Goal: Task Accomplishment & Management: Manage account settings

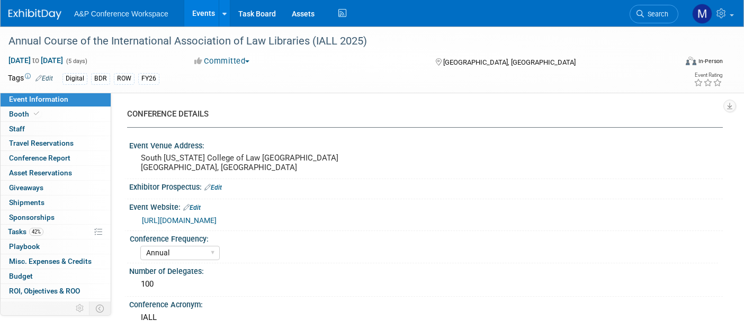
select select "Annual"
select select "Level 2"
select select "In-Person Booth"
select select "Libraries"
select select "Bloomsbury Digital Resources"
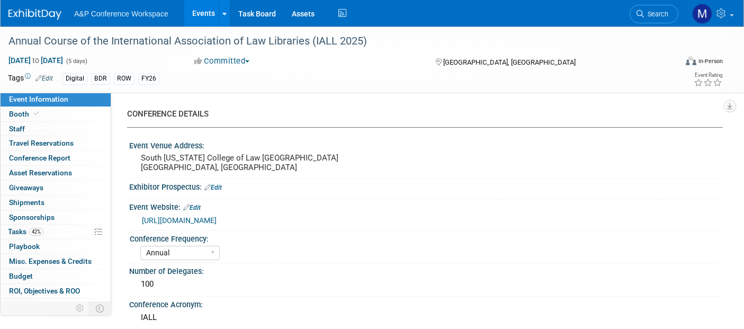
select select "[PERSON_NAME]"
select select "BDR Product Awareness and Trial Generation​"
click at [47, 170] on span "Asset Reservations 0" at bounding box center [40, 172] width 63 height 8
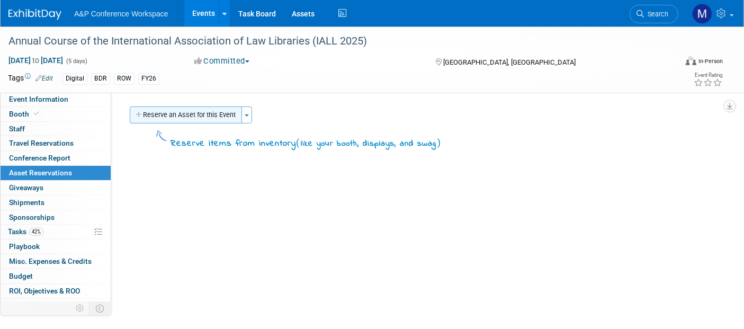
click at [221, 112] on button "Reserve an Asset for this Event" at bounding box center [186, 114] width 112 height 17
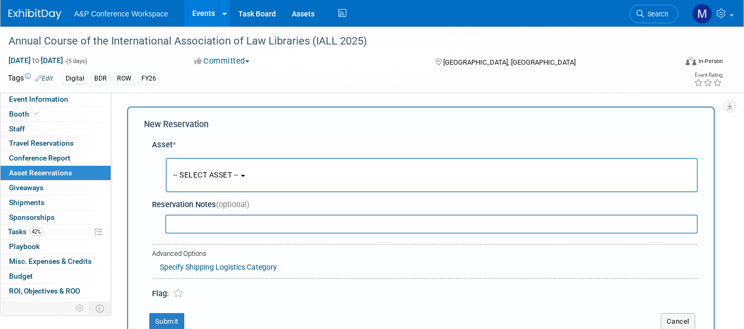
scroll to position [9, 0]
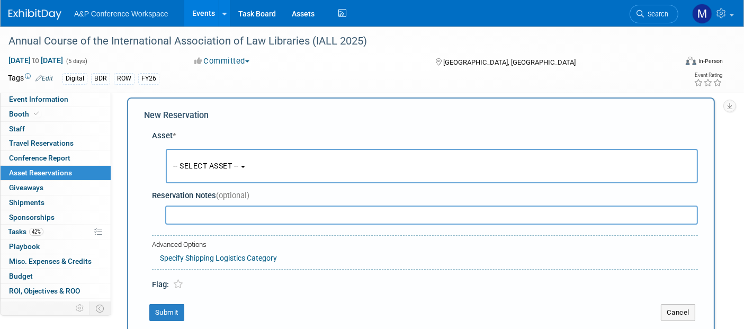
click at [252, 164] on button "-- SELECT ASSET --" at bounding box center [432, 166] width 532 height 34
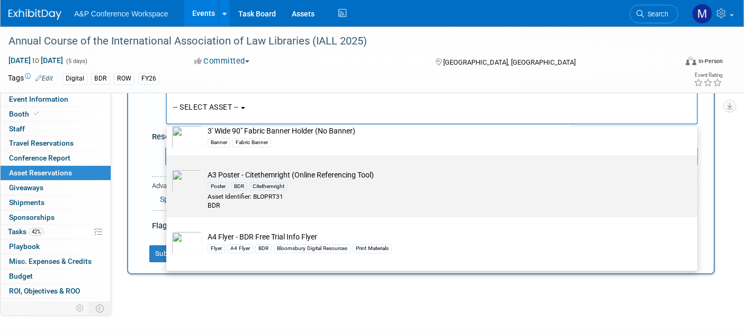
scroll to position [0, 0]
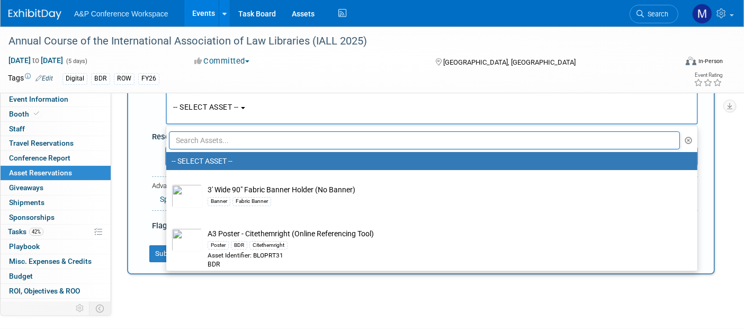
click at [222, 138] on input "text" at bounding box center [424, 140] width 511 height 18
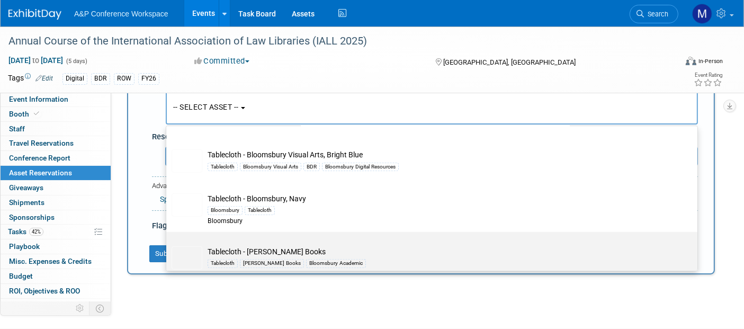
scroll to position [827, 0]
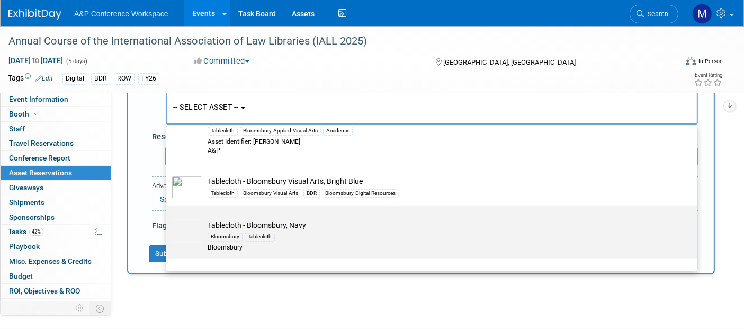
type input "tablecloth"
click at [282, 223] on td "Tablecloth - Bloomsbury, Navy Bloomsbury Tablecloth Bloomsbury" at bounding box center [439, 236] width 474 height 32
click at [168, 218] on input "Tablecloth - Bloomsbury, Navy Bloomsbury Tablecloth Bloomsbury" at bounding box center [164, 214] width 7 height 7
select select "10721179"
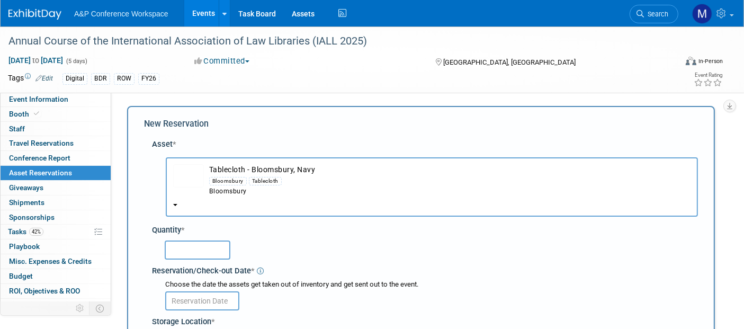
scroll to position [0, 0]
click at [201, 253] on input "text" at bounding box center [198, 250] width 66 height 19
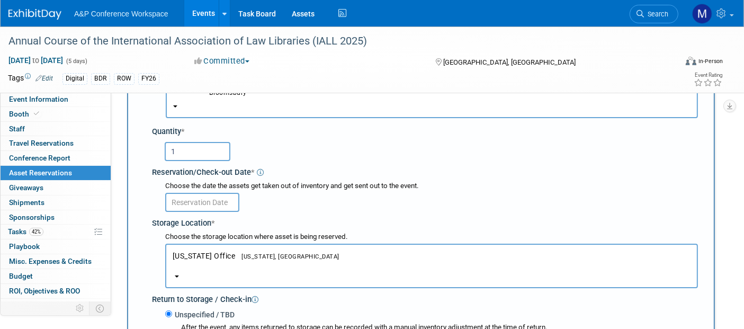
scroll to position [118, 0]
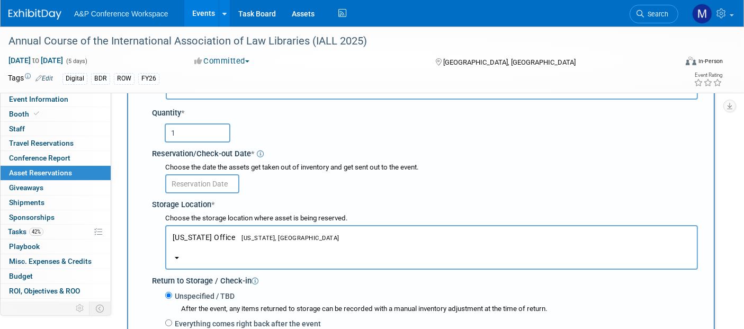
type input "1"
click at [213, 179] on input "text" at bounding box center [202, 183] width 74 height 19
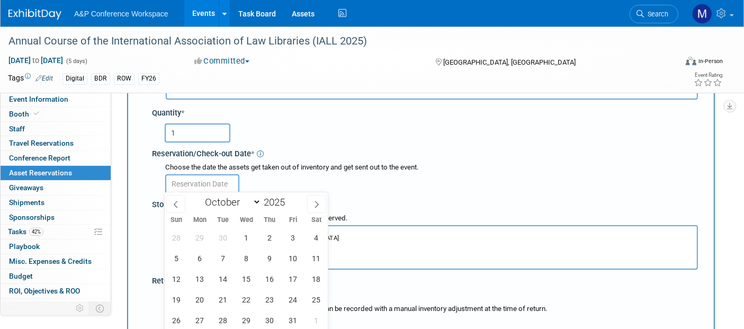
click at [336, 178] on div at bounding box center [431, 183] width 533 height 21
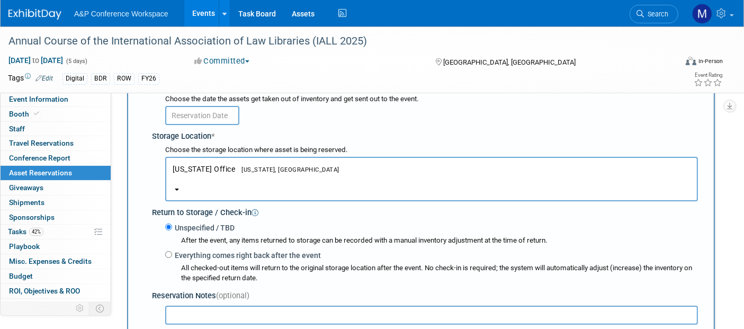
scroll to position [235, 0]
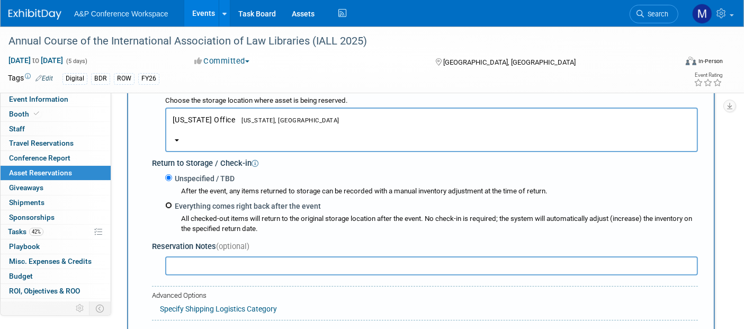
click at [168, 202] on input "Everything comes right back after the event" at bounding box center [168, 205] width 7 height 7
radio input "true"
select select "9"
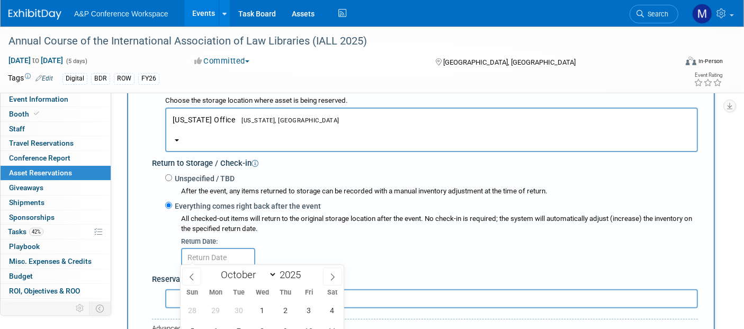
click at [346, 246] on div at bounding box center [439, 256] width 517 height 21
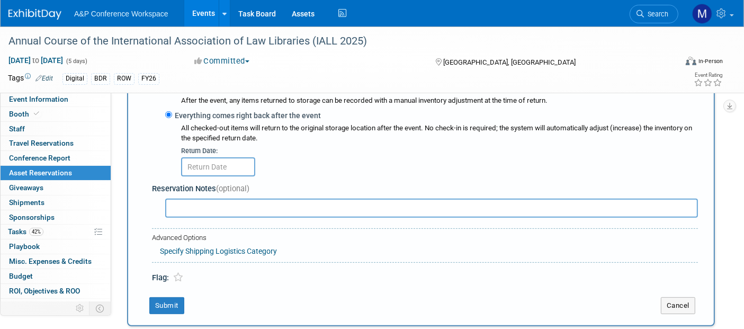
scroll to position [353, 0]
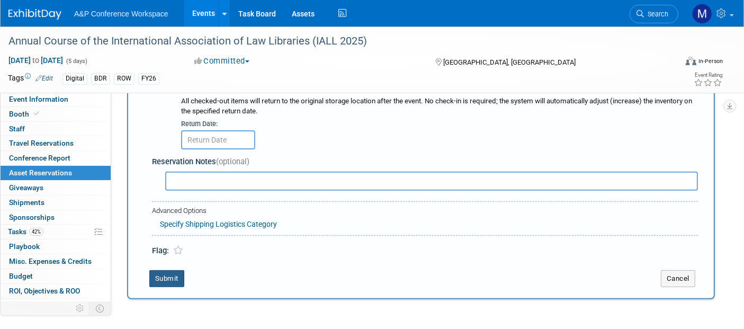
click at [173, 271] on button "Submit" at bounding box center [166, 278] width 35 height 17
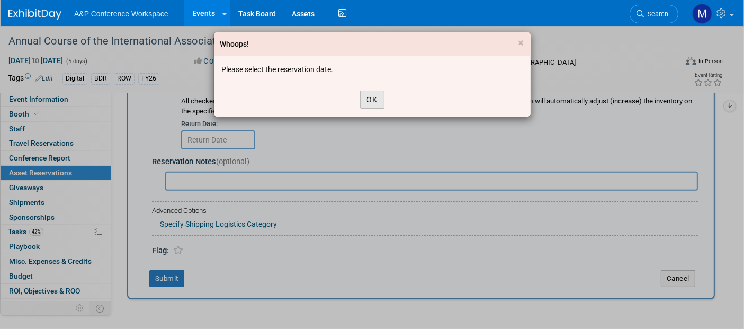
click at [375, 95] on button "OK" at bounding box center [372, 100] width 24 height 18
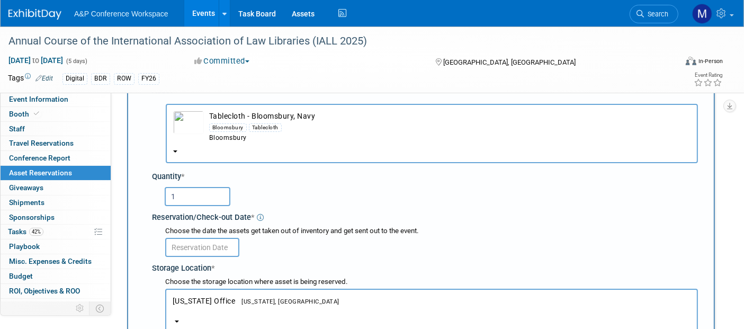
scroll to position [118, 0]
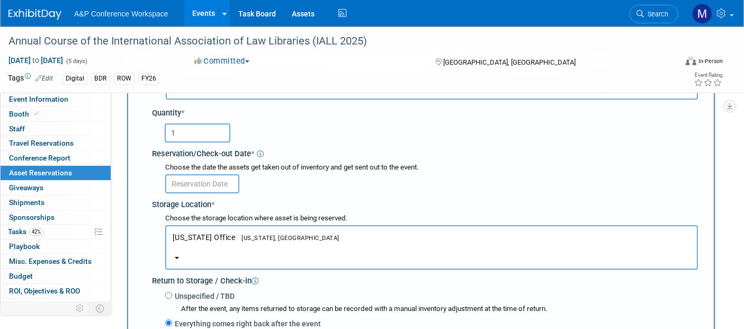
click at [212, 177] on input "text" at bounding box center [202, 183] width 74 height 19
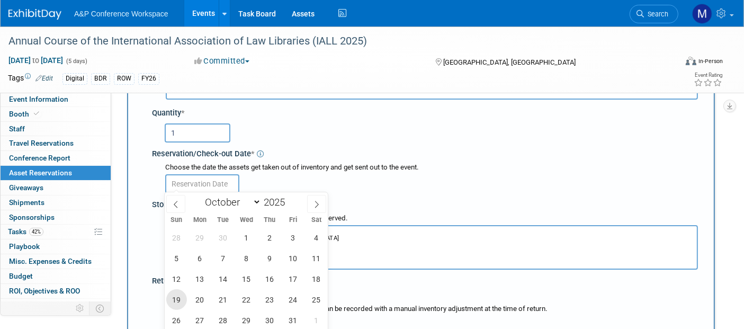
click at [177, 297] on span "19" at bounding box center [176, 299] width 21 height 21
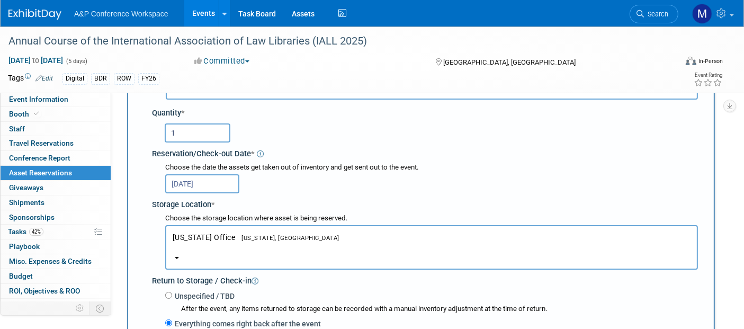
click at [223, 183] on input "[DATE]" at bounding box center [202, 183] width 74 height 19
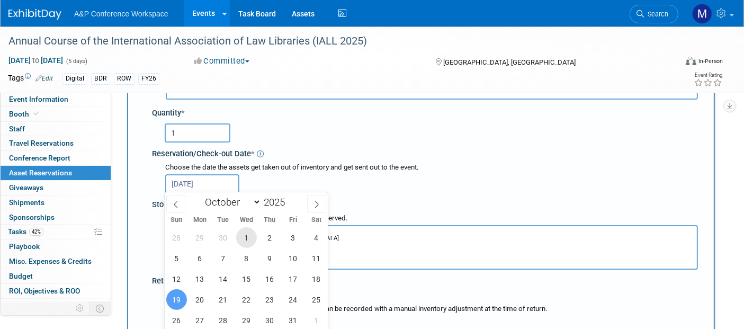
click at [245, 235] on span "1" at bounding box center [246, 237] width 21 height 21
type input "[DATE]"
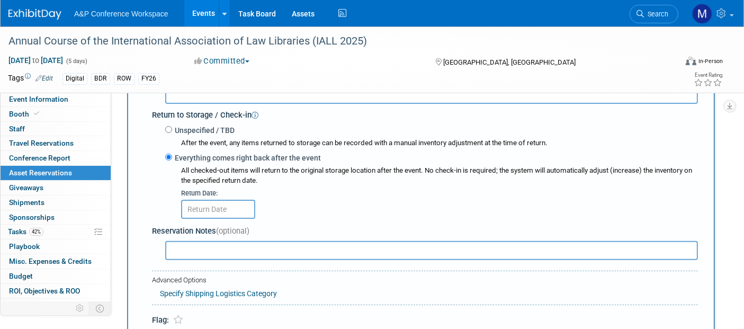
scroll to position [294, 0]
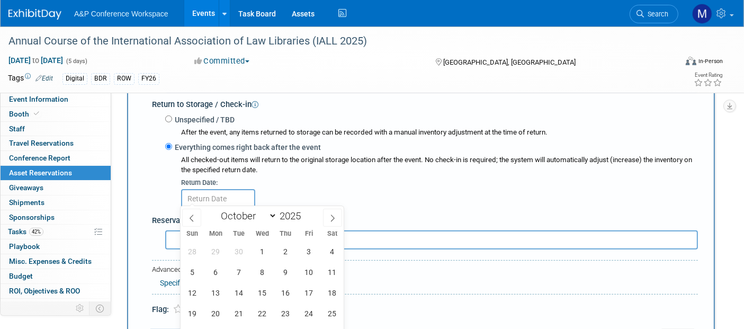
click at [228, 195] on input "text" at bounding box center [218, 198] width 74 height 19
click at [312, 312] on span "24" at bounding box center [309, 313] width 21 height 21
type input "[DATE]"
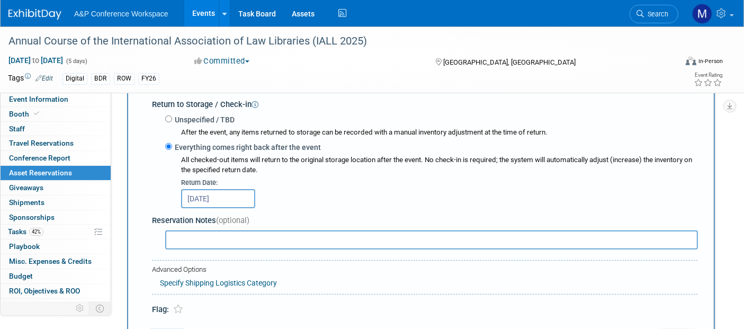
scroll to position [411, 0]
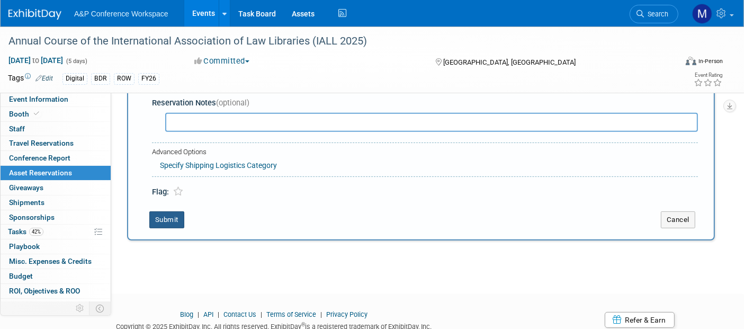
click at [176, 218] on button "Submit" at bounding box center [166, 219] width 35 height 17
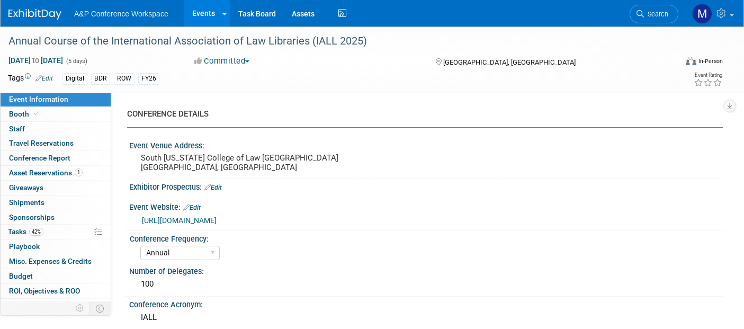
select select "Annual"
select select "Level 2"
select select "In-Person Booth"
select select "Libraries"
select select "Bloomsbury Digital Resources"
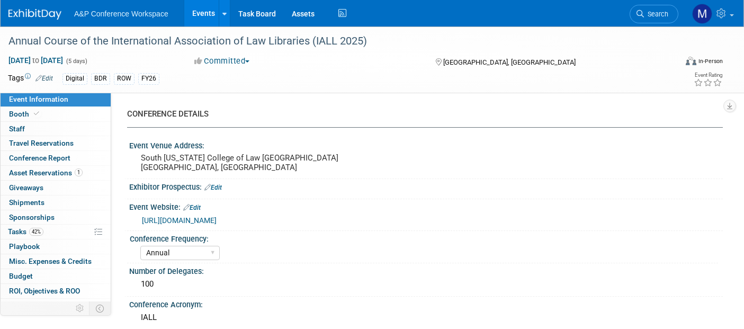
select select "[PERSON_NAME]"
select select "BDR Product Awareness and Trial Generation​"
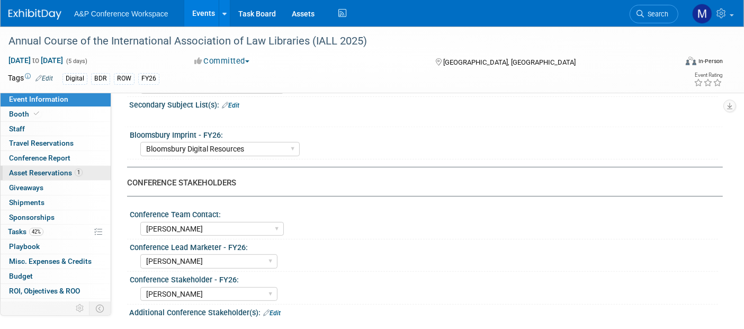
click at [56, 173] on span "Asset Reservations 1" at bounding box center [46, 172] width 74 height 8
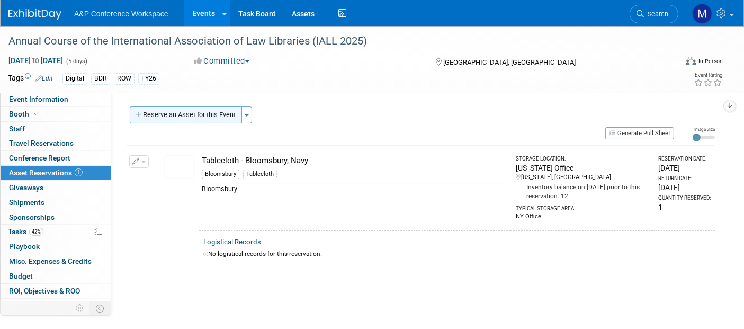
click at [225, 117] on button "Reserve an Asset for this Event" at bounding box center [186, 114] width 112 height 17
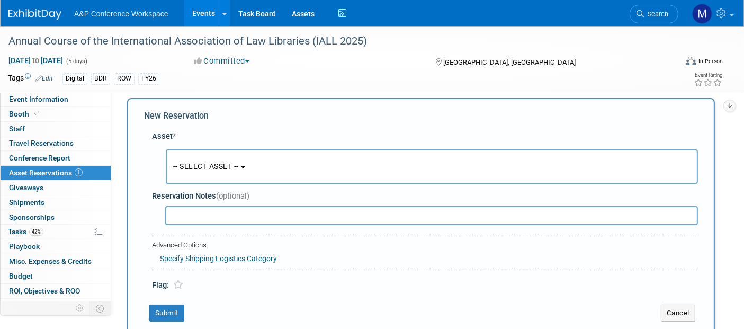
scroll to position [9, 0]
click at [204, 169] on span "-- SELECT ASSET --" at bounding box center [206, 166] width 66 height 8
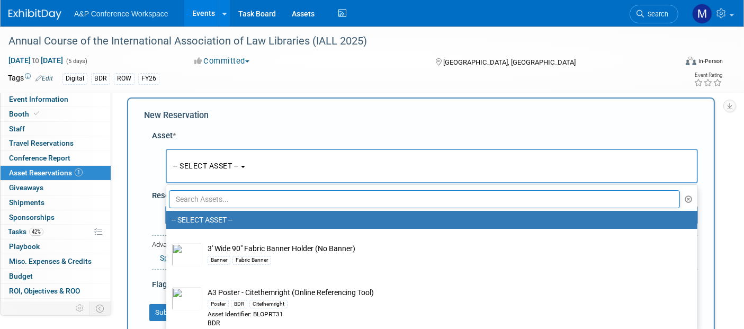
click at [211, 162] on span "-- SELECT ASSET --" at bounding box center [206, 166] width 66 height 8
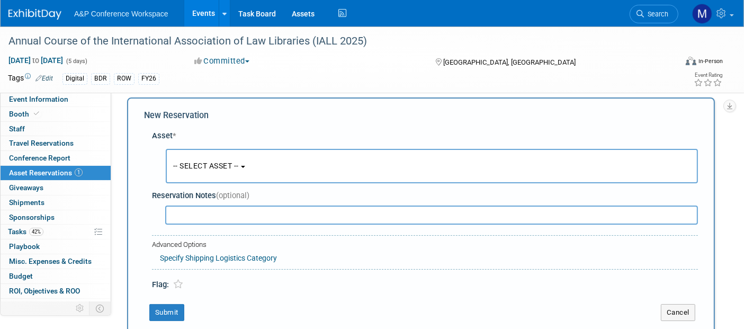
click at [248, 167] on button "-- SELECT ASSET --" at bounding box center [432, 166] width 532 height 34
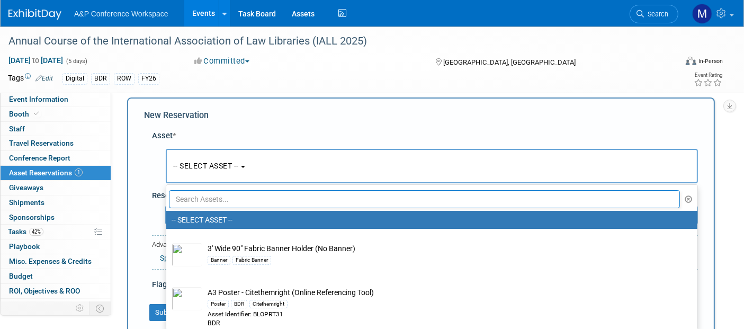
click at [215, 200] on input "text" at bounding box center [424, 199] width 511 height 18
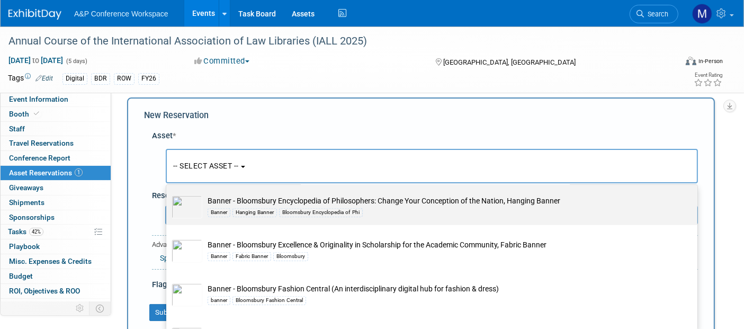
scroll to position [1059, 0]
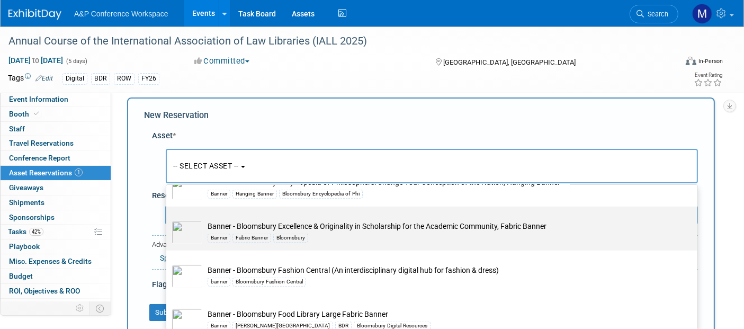
type input "banner"
click at [282, 225] on td "Banner - Bloomsbury Excellence & Originality in Scholarship for the Academic Co…" at bounding box center [439, 232] width 474 height 23
click at [168, 219] on input "Banner - Bloomsbury Excellence & Originality in Scholarship for the Academic Co…" at bounding box center [164, 215] width 7 height 7
select select "10728569"
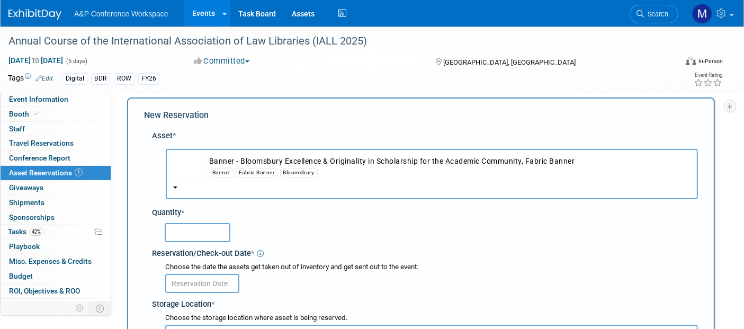
click at [224, 214] on div "Quantity *" at bounding box center [425, 212] width 546 height 11
click at [205, 231] on input "text" at bounding box center [198, 232] width 66 height 19
type input "1"
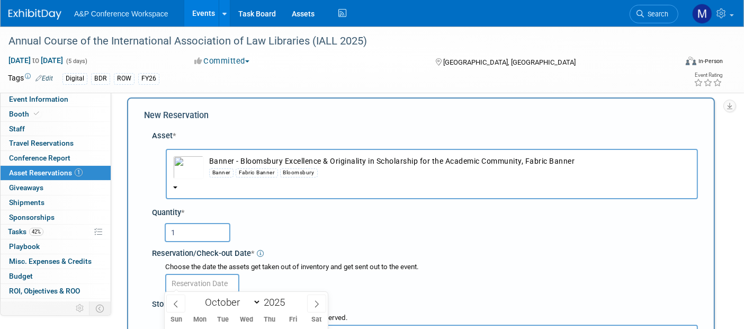
click at [205, 276] on input "text" at bounding box center [202, 283] width 74 height 19
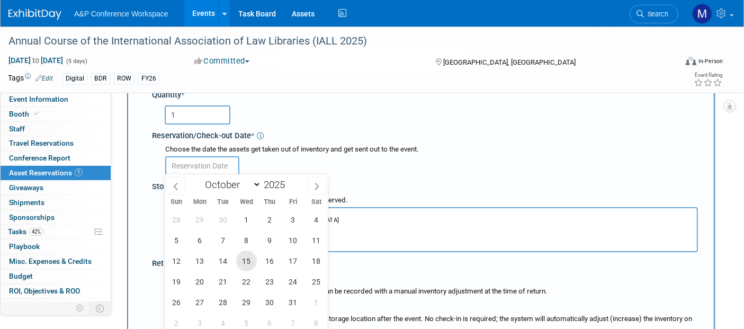
scroll to position [127, 0]
click at [244, 214] on span "1" at bounding box center [246, 219] width 21 height 21
type input "[DATE]"
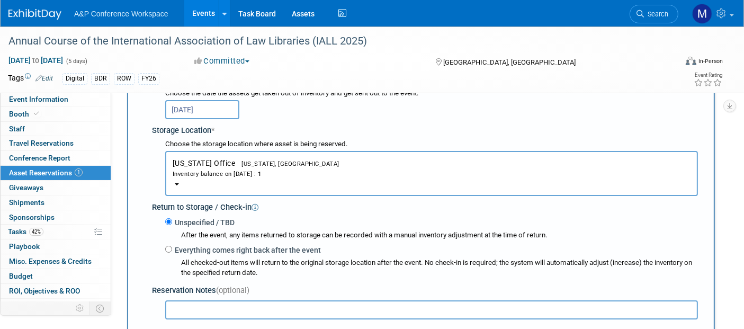
scroll to position [245, 0]
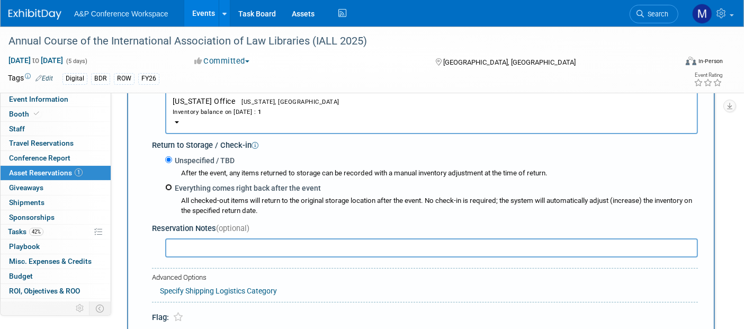
click at [167, 187] on input "Everything comes right back after the event" at bounding box center [168, 187] width 7 height 7
radio input "true"
select select "9"
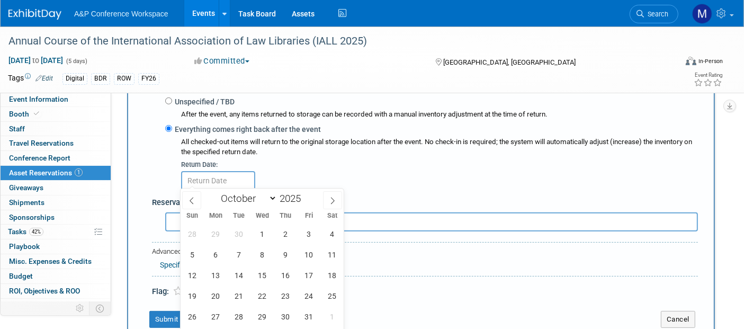
scroll to position [362, 0]
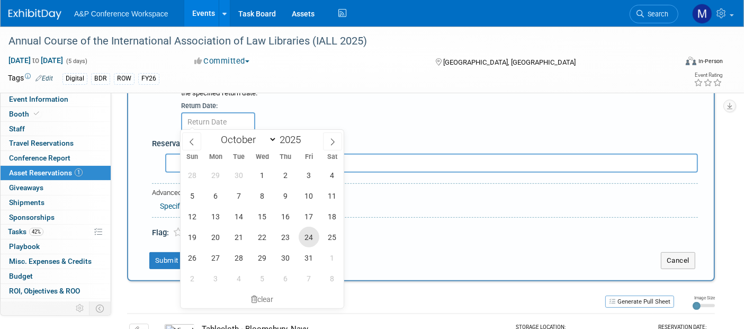
click at [310, 239] on span "24" at bounding box center [309, 237] width 21 height 21
type input "[DATE]"
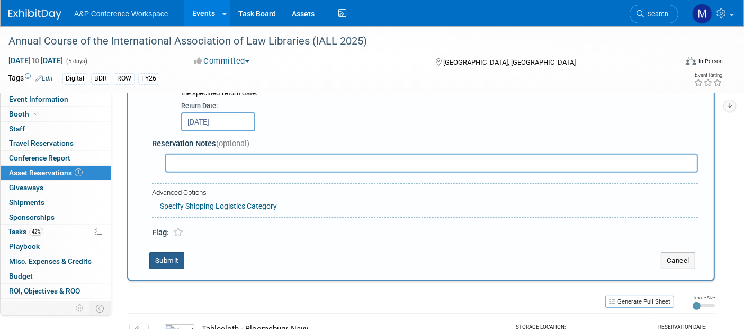
click at [169, 252] on button "Submit" at bounding box center [166, 260] width 35 height 17
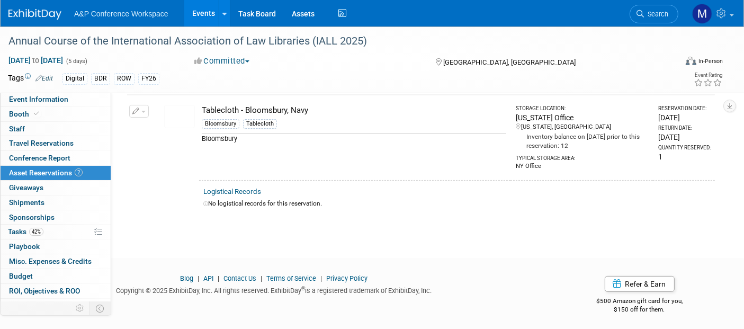
scroll to position [12, 0]
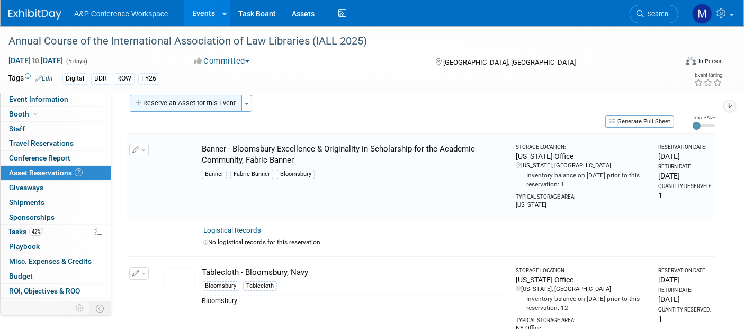
click at [226, 97] on button "Reserve an Asset for this Event" at bounding box center [186, 103] width 112 height 17
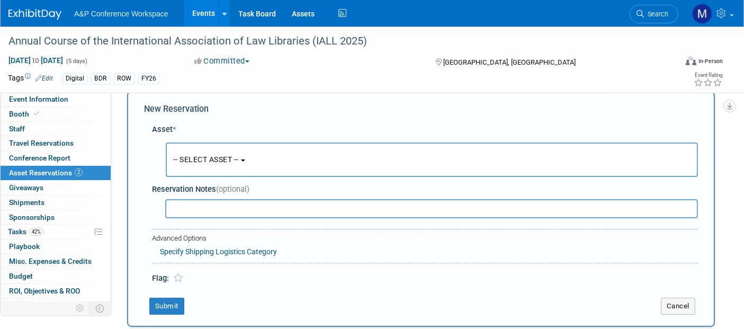
scroll to position [9, 0]
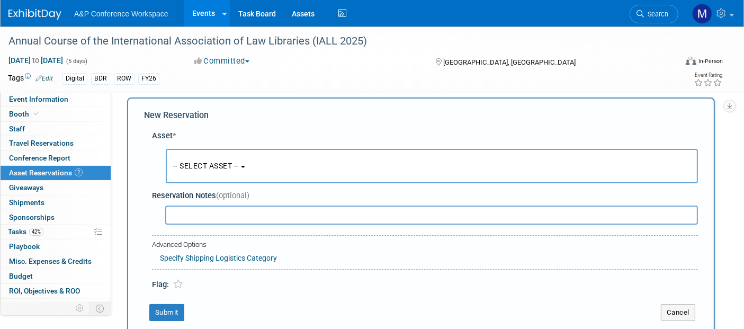
click at [211, 216] on input "text" at bounding box center [431, 214] width 533 height 19
click at [227, 164] on span "-- SELECT ASSET --" at bounding box center [206, 166] width 66 height 8
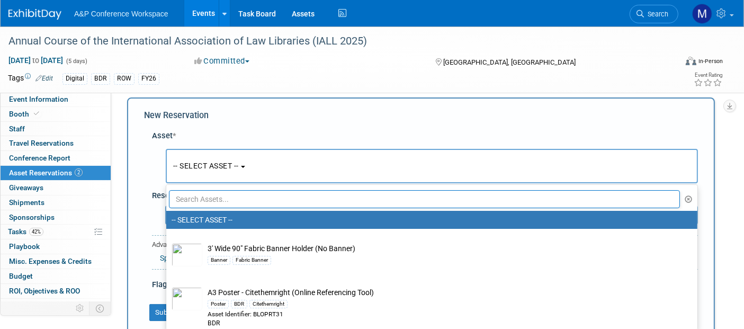
click at [209, 202] on input "text" at bounding box center [424, 199] width 511 height 18
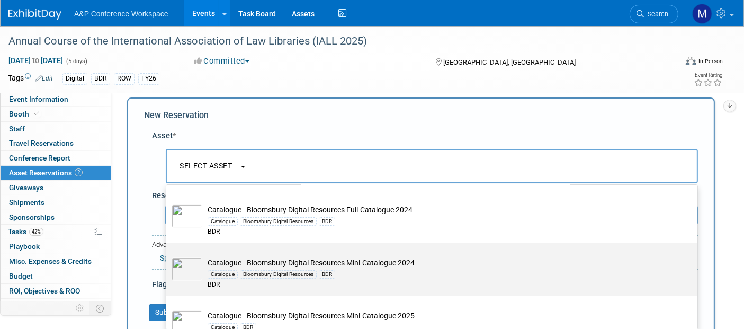
scroll to position [176, 0]
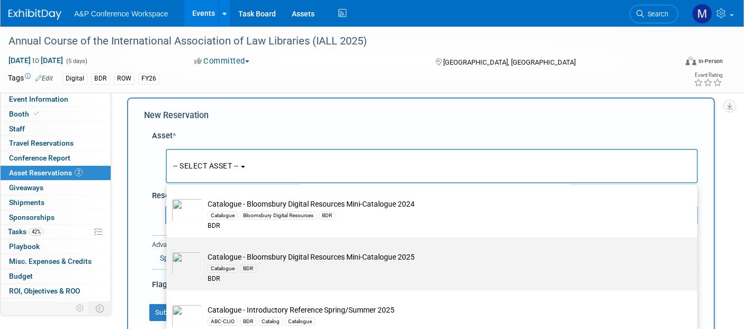
type input "catalog"
click at [303, 254] on td "Catalogue - Bloomsbury Digital Resources Mini-Catalogue 2025 Catalogue BDR BDR" at bounding box center [439, 268] width 474 height 32
click at [168, 250] on input "Catalogue - Bloomsbury Digital Resources Mini-Catalogue 2025 Catalogue BDR BDR" at bounding box center [164, 246] width 7 height 7
select select "10727924"
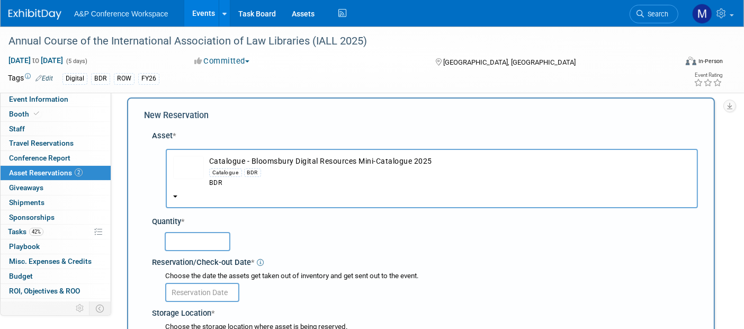
click at [209, 243] on input "text" at bounding box center [198, 241] width 66 height 19
type input "25"
click at [346, 236] on div "25" at bounding box center [431, 240] width 533 height 21
click at [208, 293] on input "text" at bounding box center [202, 292] width 74 height 19
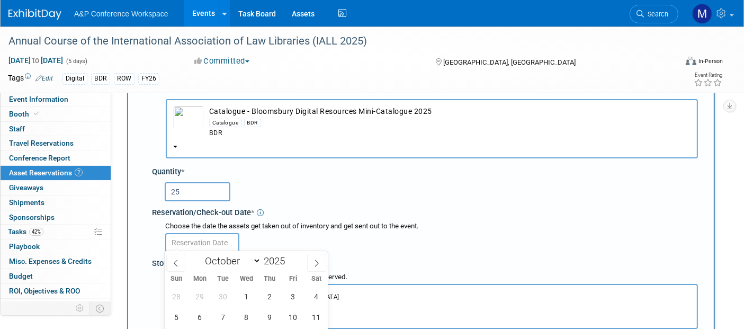
scroll to position [127, 0]
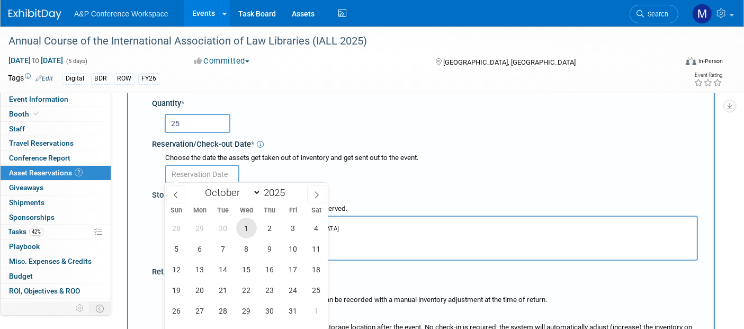
click at [246, 234] on span "1" at bounding box center [246, 228] width 21 height 21
type input "[DATE]"
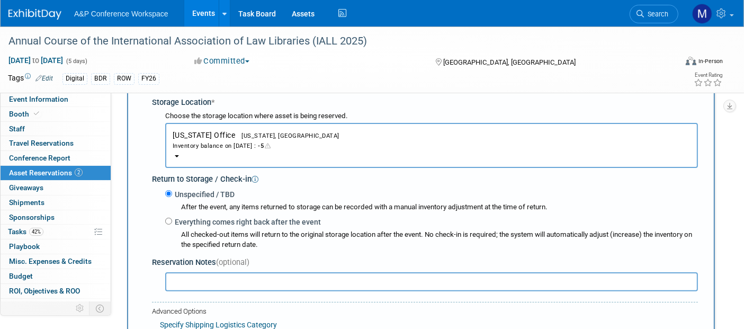
scroll to position [245, 0]
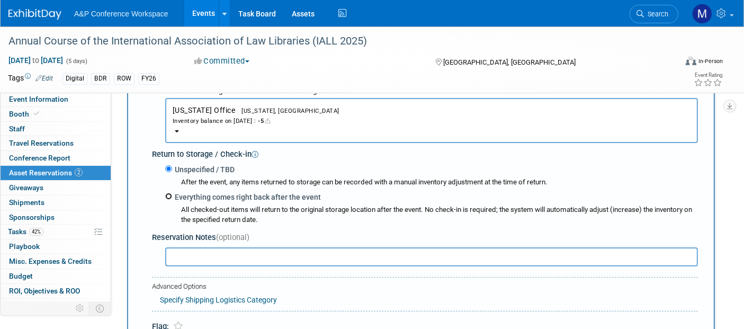
click at [166, 194] on input "Everything comes right back after the event" at bounding box center [168, 196] width 7 height 7
radio input "true"
select select "9"
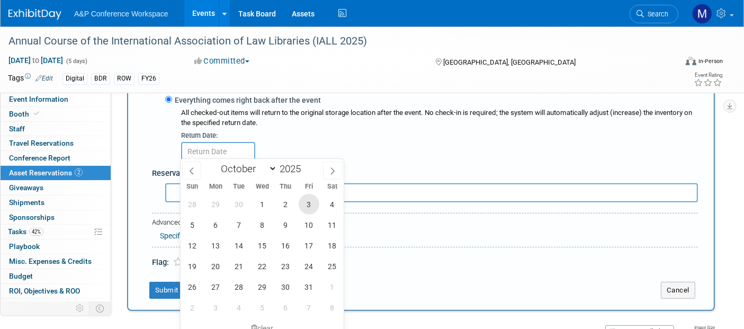
scroll to position [362, 0]
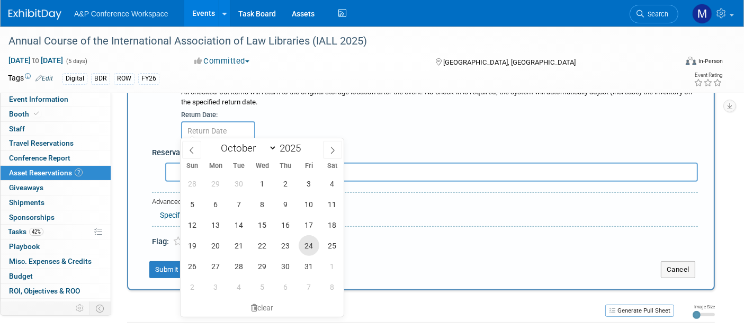
click at [304, 245] on span "24" at bounding box center [309, 245] width 21 height 21
type input "[DATE]"
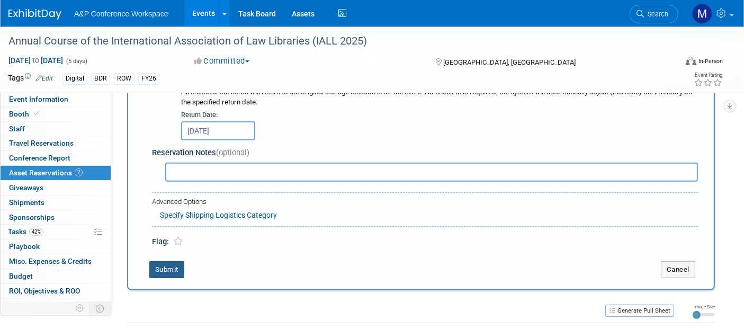
click at [165, 265] on button "Submit" at bounding box center [166, 269] width 35 height 17
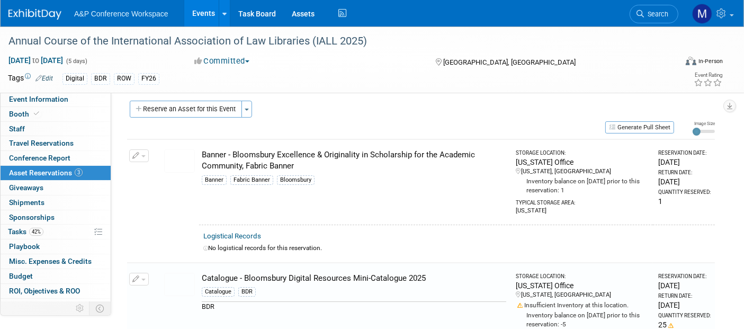
scroll to position [0, 0]
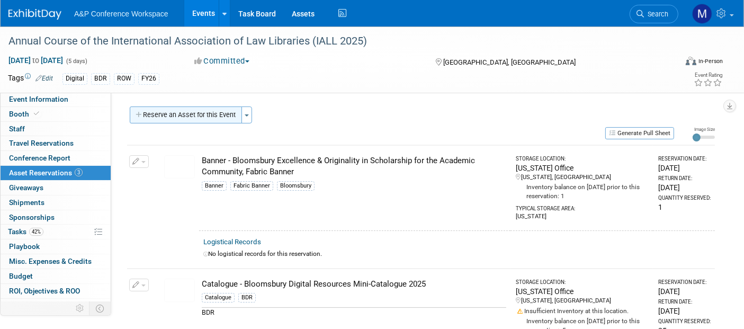
click at [212, 111] on button "Reserve an Asset for this Event" at bounding box center [186, 114] width 112 height 17
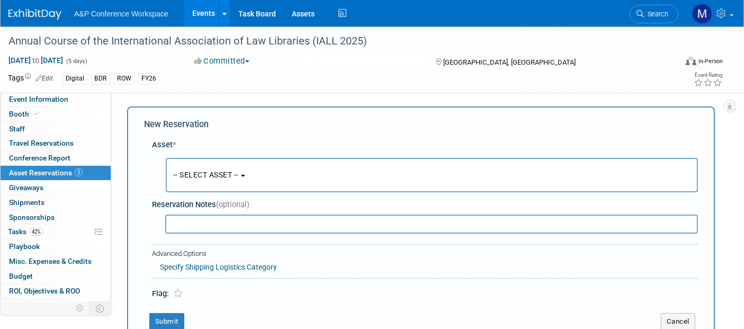
scroll to position [9, 0]
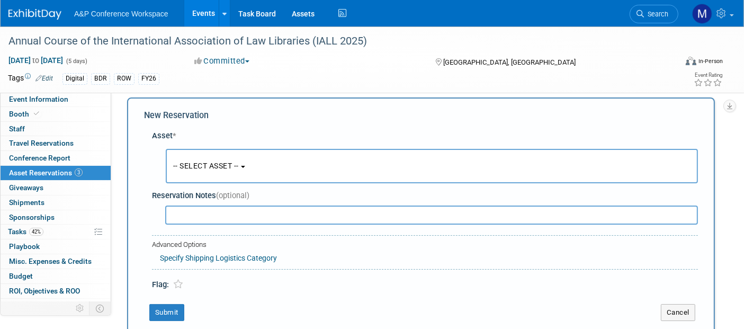
click at [214, 168] on span "-- SELECT ASSET --" at bounding box center [206, 166] width 66 height 8
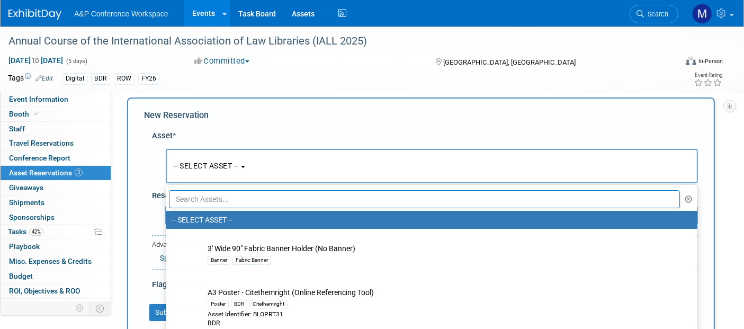
click at [212, 199] on input "text" at bounding box center [424, 199] width 511 height 18
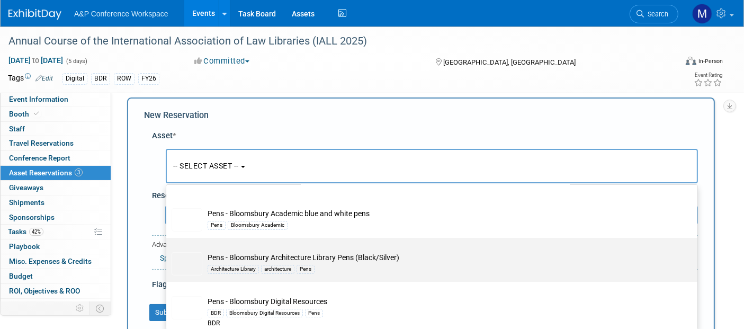
scroll to position [176, 0]
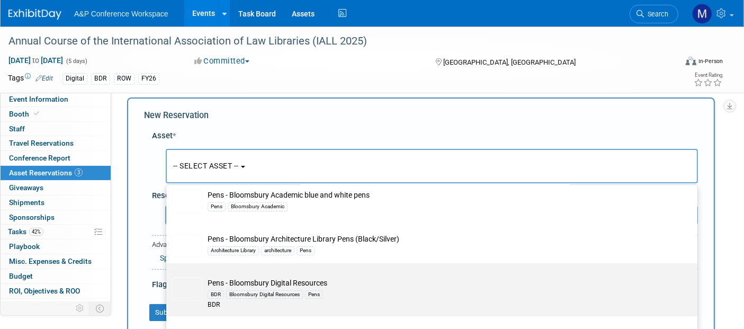
type input "pens"
click at [278, 281] on td "Pens - Bloomsbury Digital Resources BDR Bloomsbury Digital Resources Pens BDR" at bounding box center [439, 293] width 474 height 32
click at [168, 276] on input "Pens - Bloomsbury Digital Resources BDR Bloomsbury Digital Resources Pens BDR" at bounding box center [164, 272] width 7 height 7
select select "10694301"
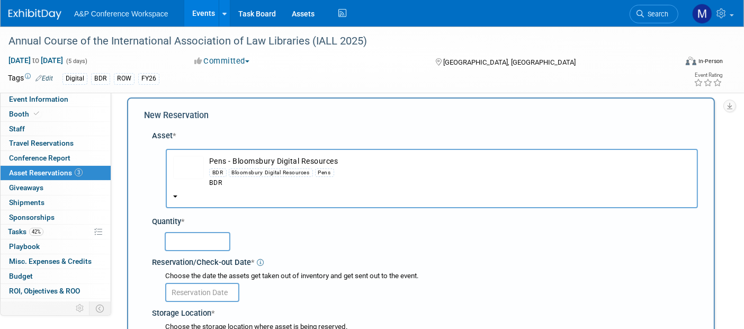
click at [210, 237] on input "text" at bounding box center [198, 241] width 66 height 19
type input "50"
click at [335, 222] on div "Quantity *" at bounding box center [425, 221] width 546 height 11
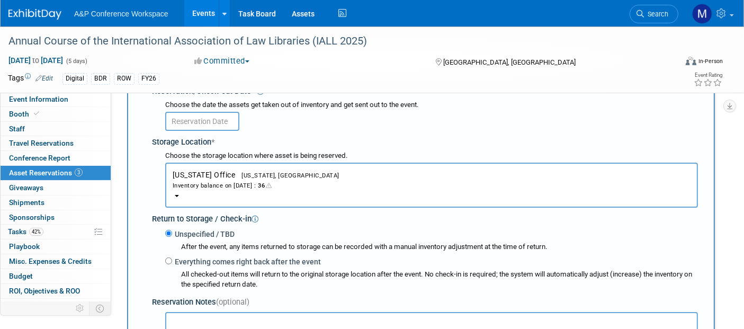
scroll to position [186, 0]
